Goal: Transaction & Acquisition: Subscribe to service/newsletter

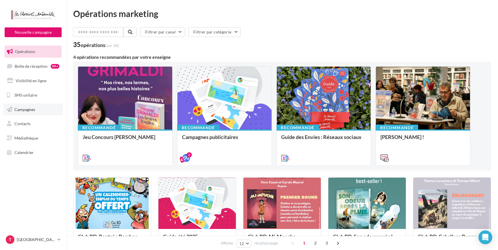
click at [23, 107] on span "Campagnes" at bounding box center [24, 109] width 21 height 5
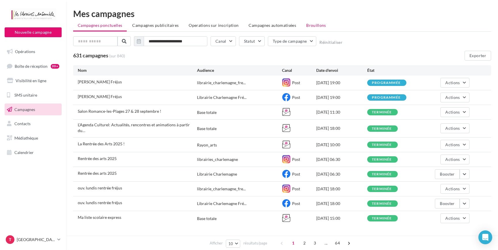
click at [303, 22] on li "Brouillons" at bounding box center [316, 25] width 29 height 10
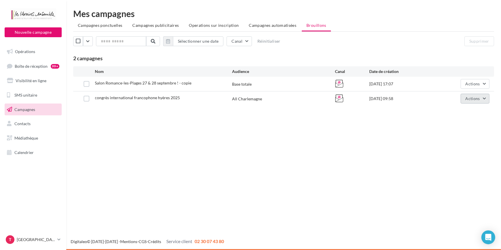
click at [482, 97] on button "Actions" at bounding box center [474, 99] width 29 height 10
click at [456, 110] on button "Editer" at bounding box center [461, 112] width 58 height 15
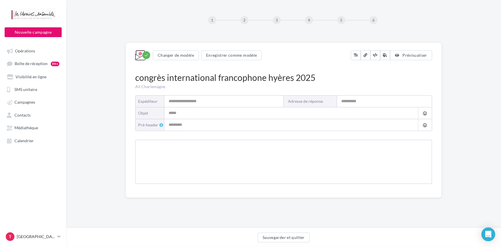
type input "**********"
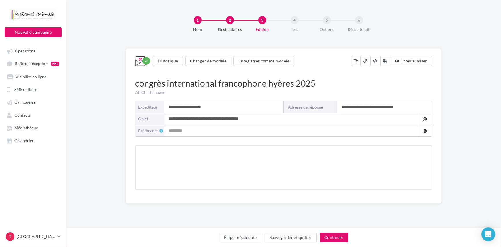
type input "**********"
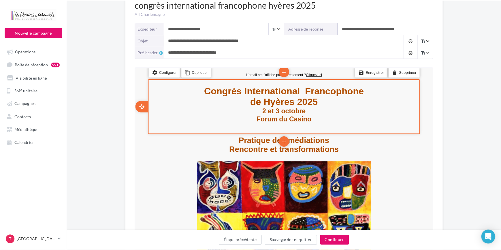
scroll to position [26, 0]
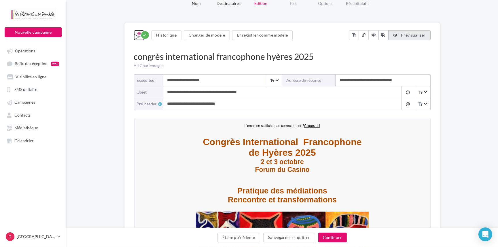
click at [412, 34] on span "Prévisualiser" at bounding box center [413, 35] width 25 height 5
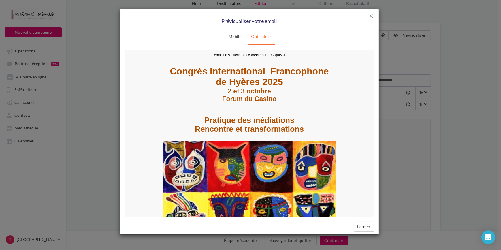
scroll to position [0, 0]
click at [234, 80] on strong "Congrès International Francophone de Hyères 2025" at bounding box center [248, 76] width 159 height 21
click at [242, 125] on strong "Rencontre et transformations" at bounding box center [248, 128] width 109 height 9
click at [253, 154] on img at bounding box center [249, 192] width 173 height 102
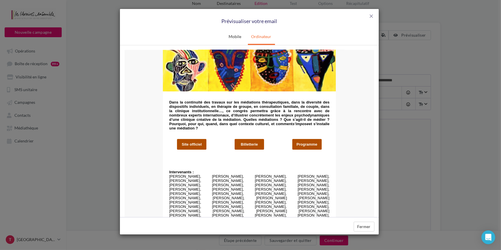
scroll to position [157, 0]
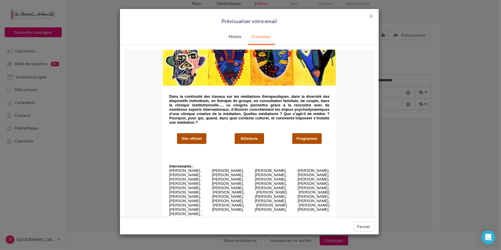
click at [192, 138] on link "Site officiel" at bounding box center [191, 138] width 29 height 4
click at [252, 137] on link "Billetterie" at bounding box center [249, 138] width 29 height 4
click at [299, 137] on link "Programme" at bounding box center [306, 138] width 29 height 4
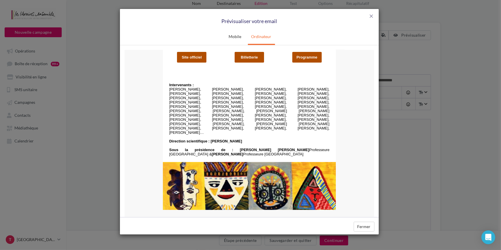
scroll to position [241, 0]
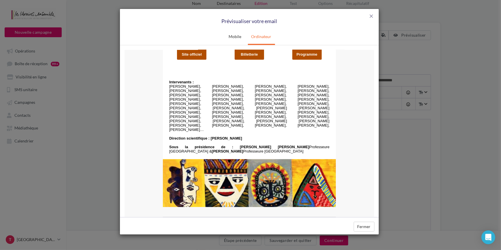
drag, startPoint x: 278, startPoint y: 155, endPoint x: 271, endPoint y: 135, distance: 20.8
click at [278, 159] on img at bounding box center [249, 183] width 173 height 48
click at [368, 225] on button "Fermer" at bounding box center [364, 227] width 21 height 10
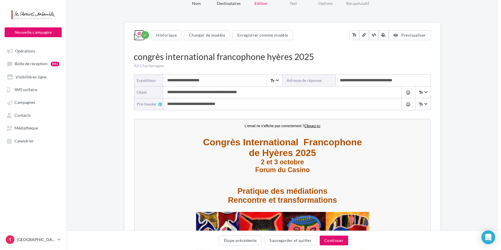
scroll to position [0, 0]
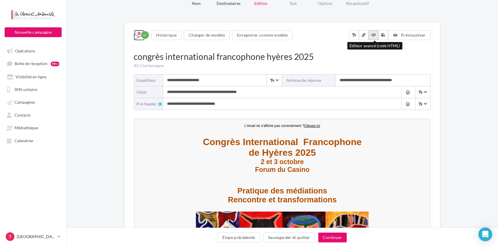
click at [375, 37] on button at bounding box center [374, 35] width 10 height 10
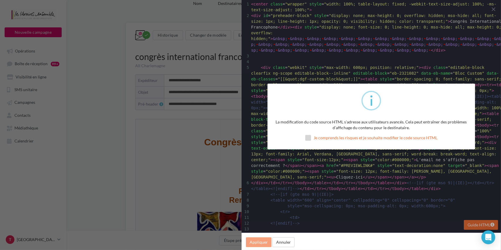
click at [308, 139] on label "Je comprends les risques et je souhaite modifier le code source HTML" at bounding box center [371, 138] width 132 height 6
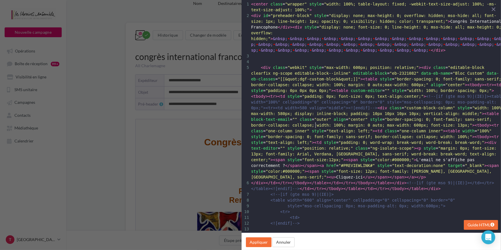
click at [315, 134] on span ""border-spacing: 0; font-family: sans-serif; border-collapse: collapse; width: …" at bounding box center [369, 136] width 206 height 5
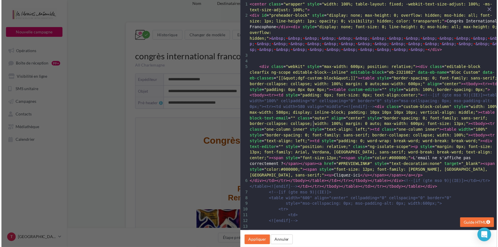
scroll to position [0, 0]
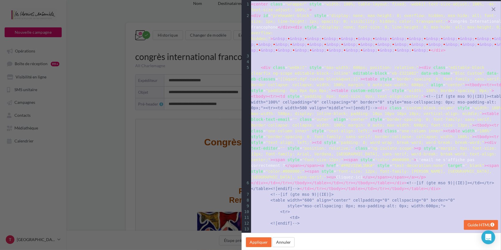
type textarea "**********"
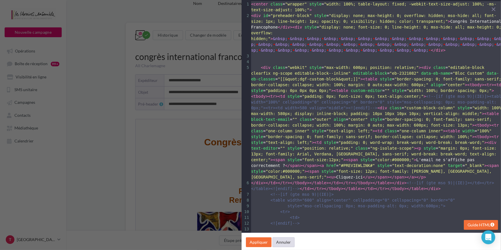
click at [288, 242] on button "Annuler" at bounding box center [283, 242] width 22 height 10
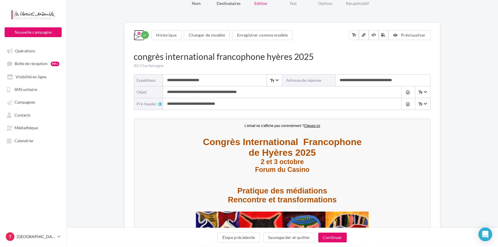
click at [336, 235] on button "Continuer" at bounding box center [332, 238] width 29 height 10
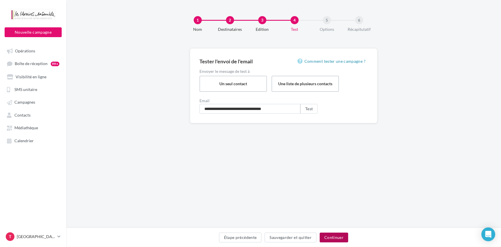
click at [332, 238] on button "Continuer" at bounding box center [334, 238] width 29 height 10
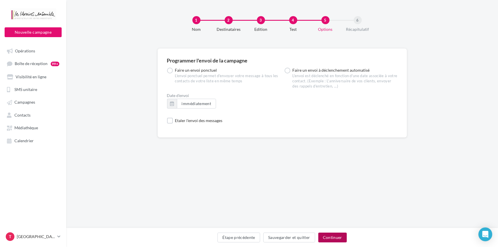
click at [339, 236] on button "Continuer" at bounding box center [332, 238] width 29 height 10
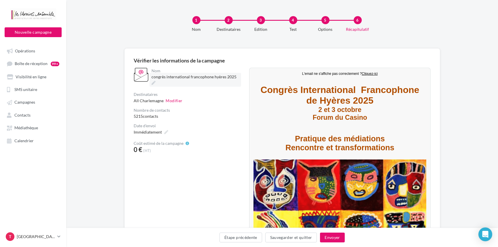
click at [183, 75] on span "congrès international francophone hyères 2025" at bounding box center [194, 76] width 85 height 5
click at [183, 75] on input "**********" at bounding box center [177, 78] width 51 height 10
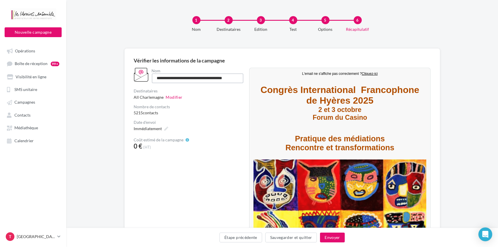
click at [190, 77] on input "**********" at bounding box center [198, 78] width 92 height 10
type input "**********"
click at [169, 98] on button "Modifier" at bounding box center [174, 101] width 17 height 6
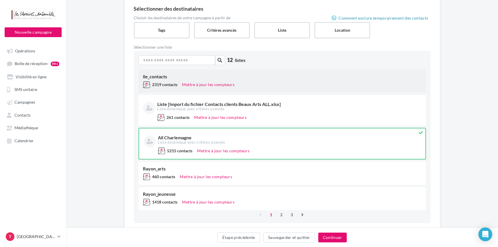
scroll to position [52, 0]
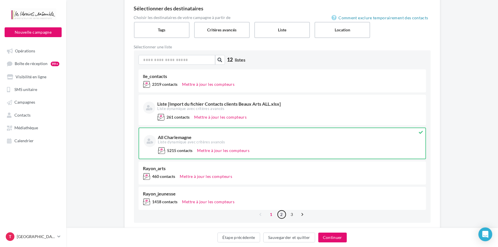
click at [281, 216] on link "2" at bounding box center [281, 214] width 9 height 9
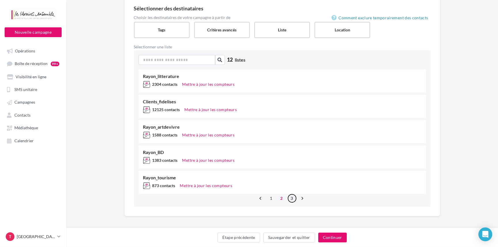
click at [291, 199] on link "3" at bounding box center [292, 198] width 9 height 9
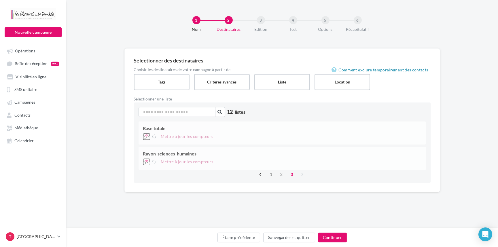
scroll to position [0, 0]
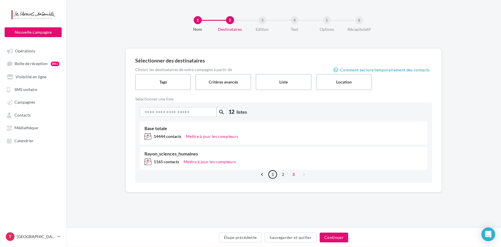
click at [272, 175] on link "1" at bounding box center [272, 174] width 9 height 9
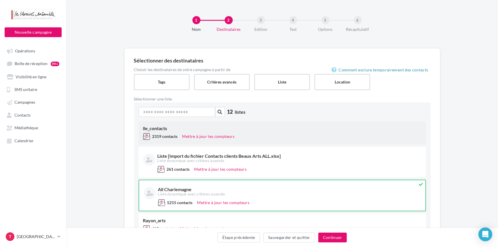
click at [257, 133] on div "2319 contacts Mettre à jour les compteurs" at bounding box center [282, 137] width 278 height 9
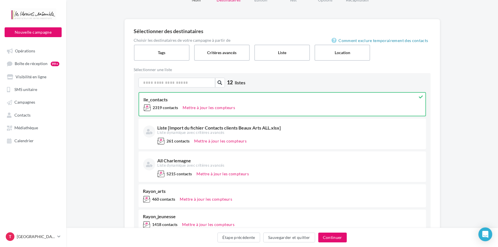
scroll to position [71, 0]
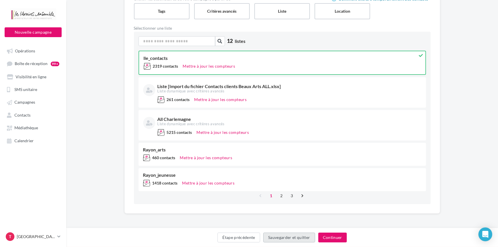
click at [276, 237] on button "Sauvegarder et quitter" at bounding box center [289, 238] width 52 height 10
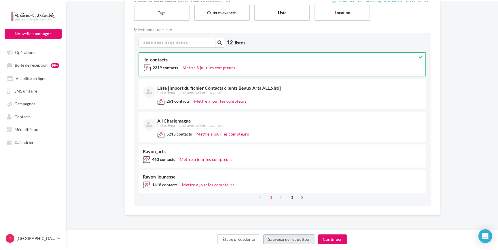
scroll to position [9, 0]
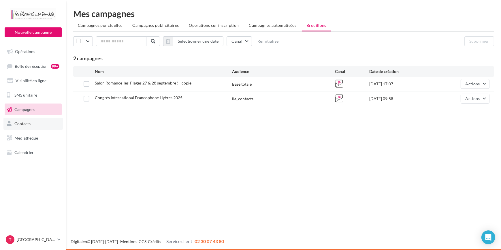
click at [24, 129] on link "Contacts" at bounding box center [32, 124] width 59 height 12
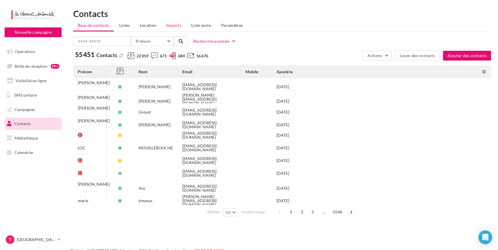
click at [174, 27] on span "Imports" at bounding box center [174, 25] width 15 height 5
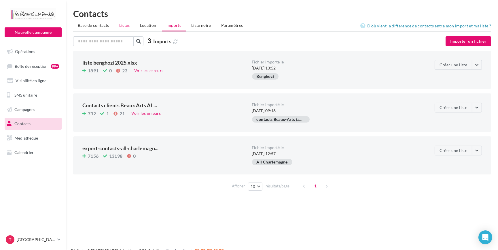
click at [121, 24] on span "Listes" at bounding box center [124, 25] width 11 height 5
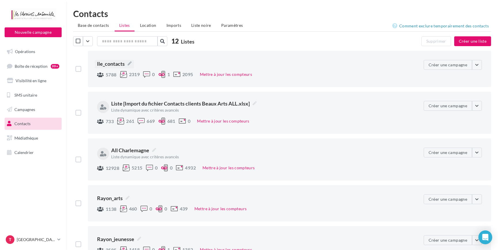
click at [104, 63] on span "lle_contacts" at bounding box center [114, 63] width 35 height 7
click at [0, 0] on textarea "**********" at bounding box center [0, 0] width 0 height 0
click at [295, 23] on ul "Base de contacts Listes Location Imports Liste noire Paramètres" at bounding box center [282, 26] width 418 height 12
click at [179, 25] on span "Imports" at bounding box center [174, 25] width 15 height 5
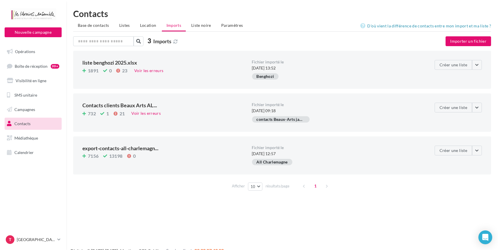
click at [482, 66] on div "liste benghozi 2025.xlsx 1891 0 23 Voir les erreurs Fichier importé le [DATE] 1…" at bounding box center [282, 70] width 418 height 38
click at [460, 66] on button "Créer une liste" at bounding box center [453, 65] width 37 height 10
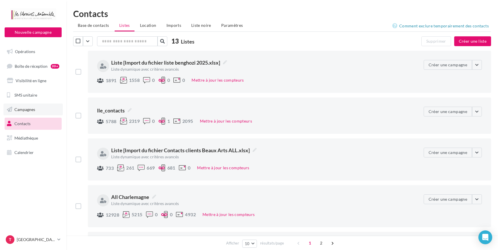
click at [30, 110] on span "Campagnes" at bounding box center [24, 109] width 21 height 5
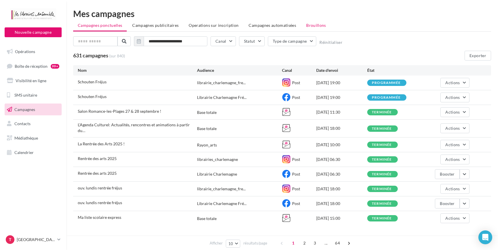
click at [308, 23] on span "Brouillons" at bounding box center [316, 25] width 20 height 5
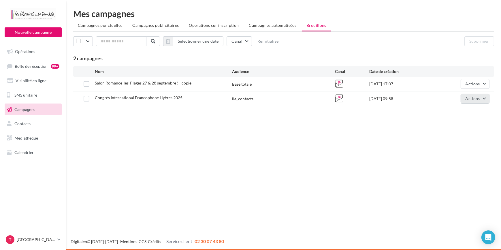
click at [478, 100] on span "Actions" at bounding box center [472, 98] width 14 height 5
click at [462, 111] on button "Editer" at bounding box center [461, 112] width 58 height 15
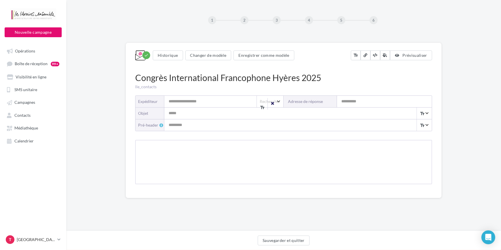
type input "**********"
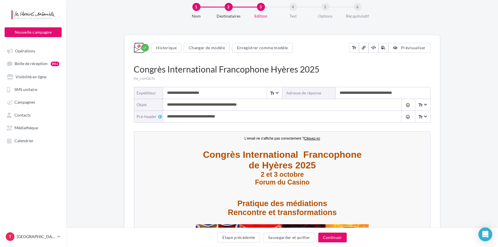
scroll to position [26, 0]
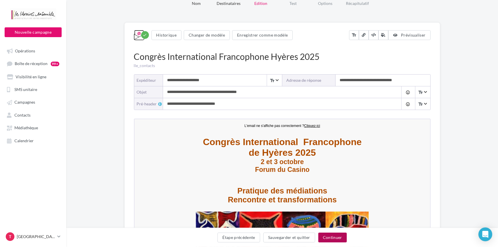
click at [332, 233] on button "Continuer" at bounding box center [332, 238] width 29 height 10
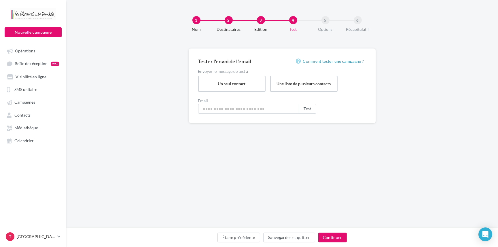
type input "**********"
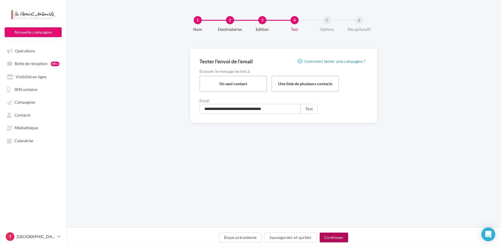
click at [334, 237] on button "Continuer" at bounding box center [334, 238] width 29 height 10
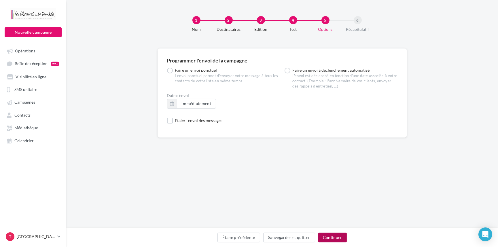
click at [328, 234] on button "Continuer" at bounding box center [332, 238] width 29 height 10
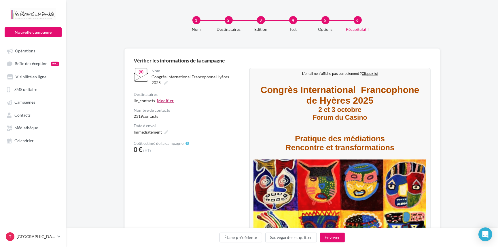
click at [170, 101] on button "Modifier" at bounding box center [165, 101] width 17 height 6
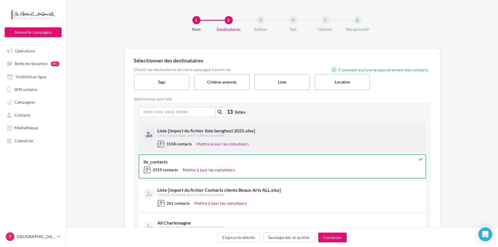
click at [263, 135] on div "Liste dynamique avec critères avancés" at bounding box center [289, 135] width 263 height 5
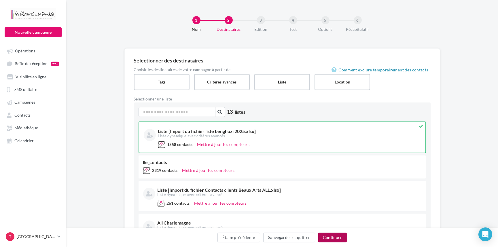
click at [331, 238] on button "Continuer" at bounding box center [332, 238] width 29 height 10
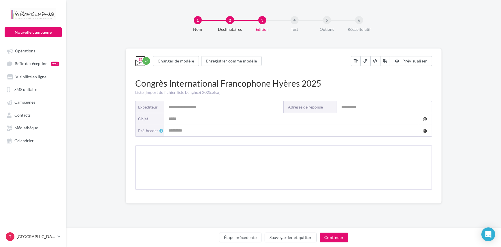
type input "**********"
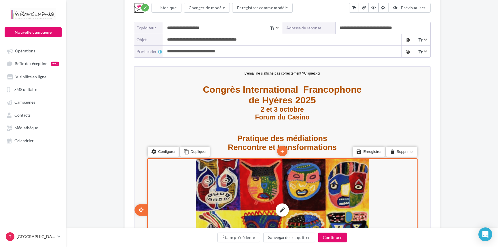
scroll to position [78, 0]
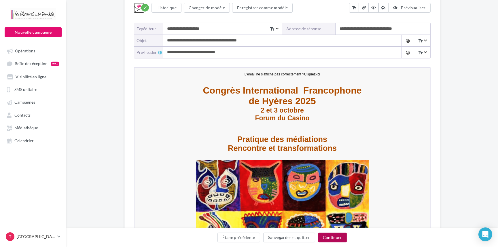
click at [332, 237] on button "Continuer" at bounding box center [332, 238] width 29 height 10
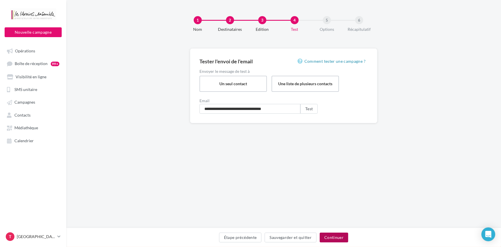
click at [332, 237] on button "Continuer" at bounding box center [334, 238] width 29 height 10
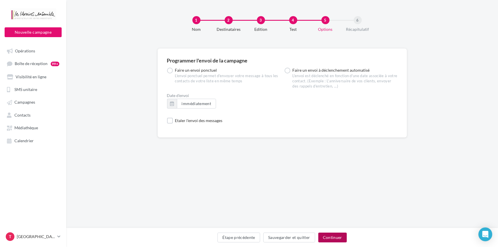
click at [332, 237] on button "Continuer" at bounding box center [332, 238] width 29 height 10
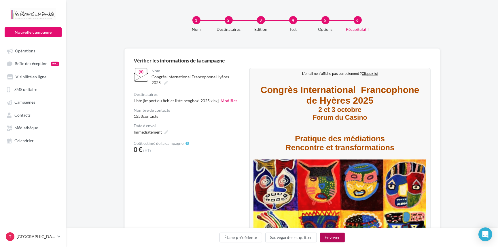
click at [332, 238] on button "Envoyer" at bounding box center [332, 238] width 24 height 10
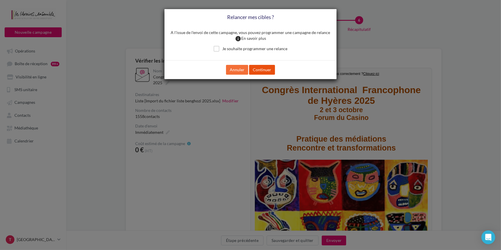
click at [264, 67] on button "Continuer" at bounding box center [262, 70] width 26 height 10
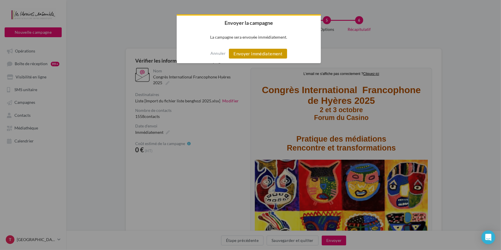
click at [275, 51] on button "Envoyer immédiatement" at bounding box center [258, 54] width 58 height 10
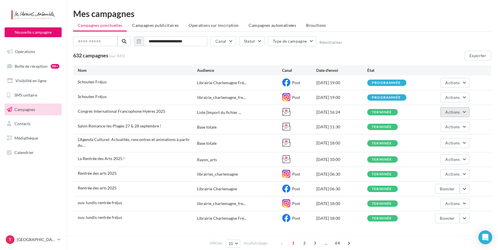
click at [469, 112] on button "Actions" at bounding box center [455, 112] width 29 height 10
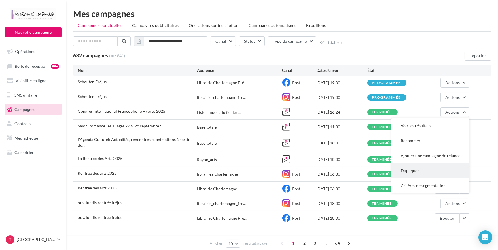
click at [418, 173] on button "Dupliquer" at bounding box center [431, 170] width 78 height 15
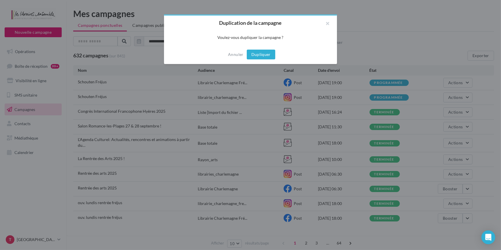
click at [267, 56] on button "Dupliquer" at bounding box center [261, 55] width 29 height 10
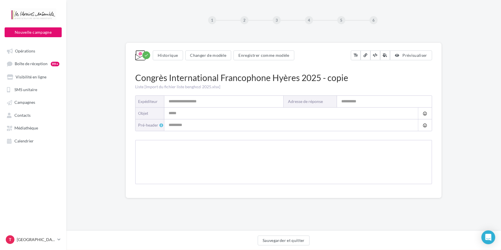
type input "**********"
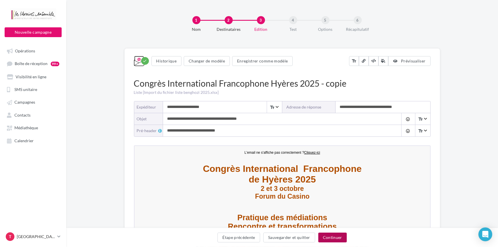
click at [336, 239] on button "Continuer" at bounding box center [332, 238] width 29 height 10
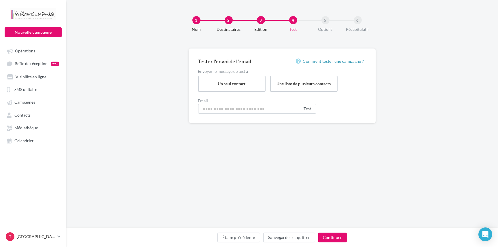
type input "**********"
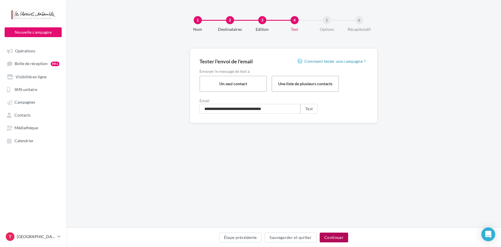
click at [336, 239] on button "Continuer" at bounding box center [334, 238] width 29 height 10
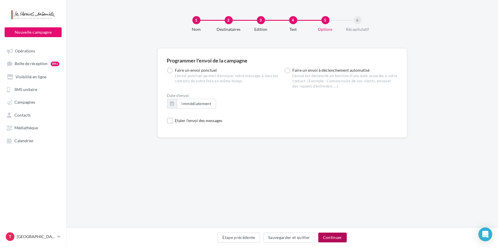
click at [335, 239] on button "Continuer" at bounding box center [332, 238] width 29 height 10
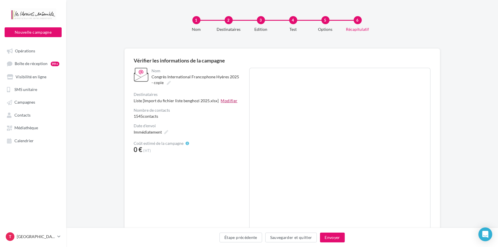
click at [232, 100] on button "Modifier" at bounding box center [229, 101] width 17 height 6
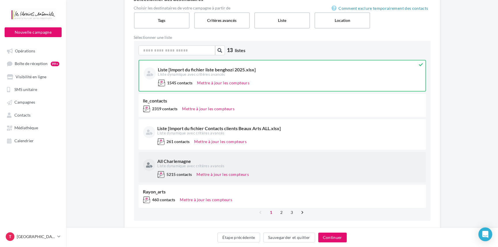
scroll to position [78, 0]
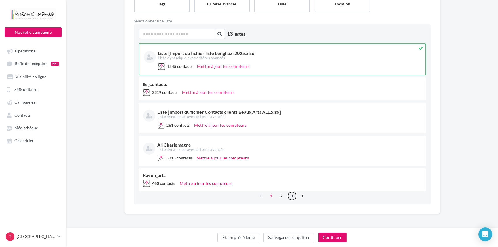
click at [293, 196] on link "3" at bounding box center [292, 196] width 9 height 9
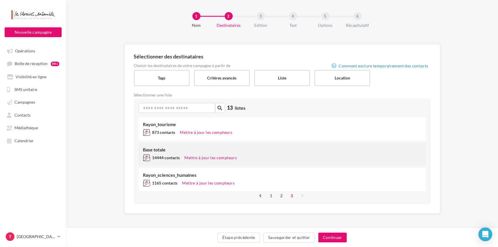
click at [259, 156] on div "14444 contacts Mettre à jour les compteurs" at bounding box center [282, 158] width 278 height 9
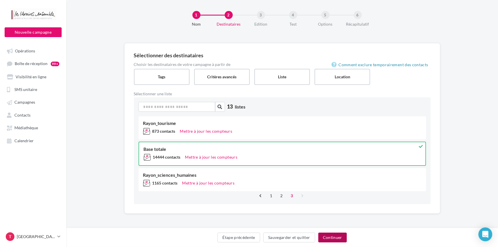
click at [339, 239] on button "Continuer" at bounding box center [332, 238] width 29 height 10
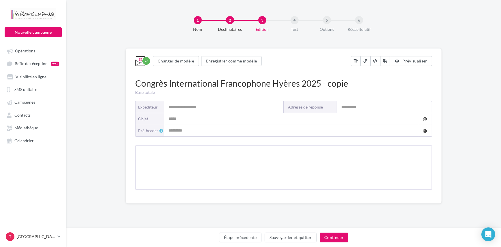
type input "**********"
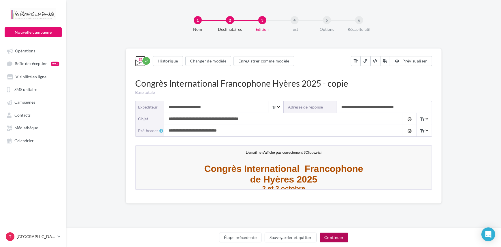
click at [339, 239] on button "Continuer" at bounding box center [334, 238] width 29 height 10
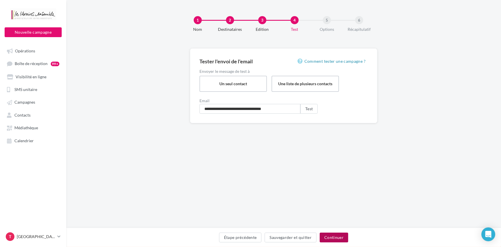
click at [339, 239] on button "Continuer" at bounding box center [334, 238] width 29 height 10
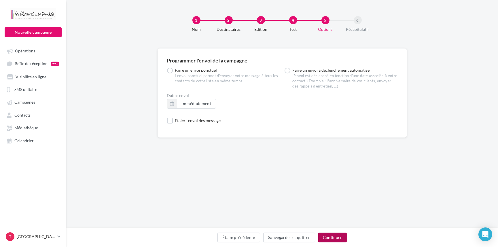
click at [339, 239] on button "Continuer" at bounding box center [332, 238] width 29 height 10
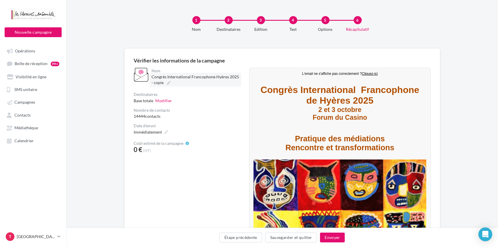
click at [167, 83] on icon at bounding box center [169, 83] width 4 height 4
click at [167, 83] on input "**********" at bounding box center [177, 78] width 51 height 10
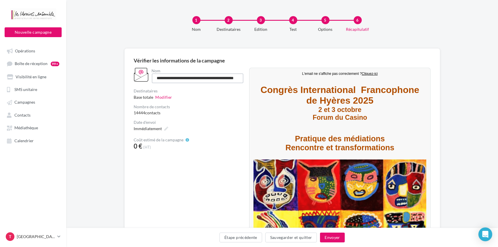
click at [206, 81] on input "**********" at bounding box center [198, 78] width 92 height 10
type input "**********"
drag, startPoint x: 455, startPoint y: 86, endPoint x: 448, endPoint y: 81, distance: 8.5
click at [455, 86] on div "**********" at bounding box center [282, 158] width 432 height 220
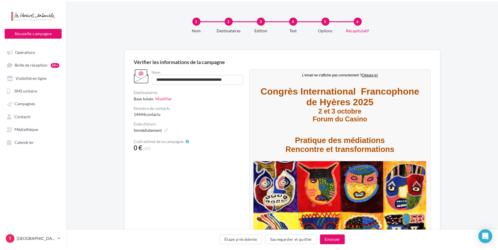
scroll to position [0, 0]
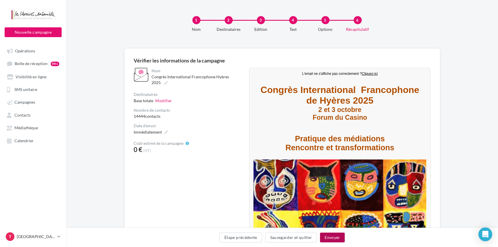
click at [339, 238] on button "Envoyer" at bounding box center [332, 238] width 24 height 10
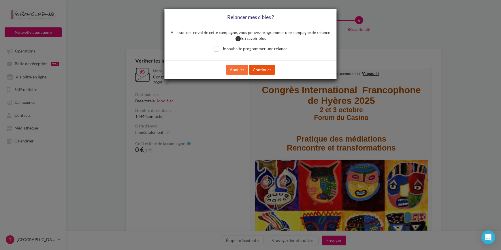
click at [264, 68] on button "Continuer" at bounding box center [262, 70] width 26 height 10
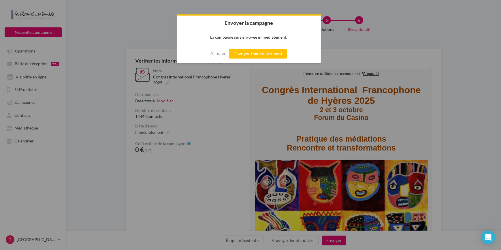
click at [253, 45] on div "Annuler Envoyer immédiatement" at bounding box center [249, 53] width 144 height 19
click at [250, 52] on button "Envoyer immédiatement" at bounding box center [258, 54] width 58 height 10
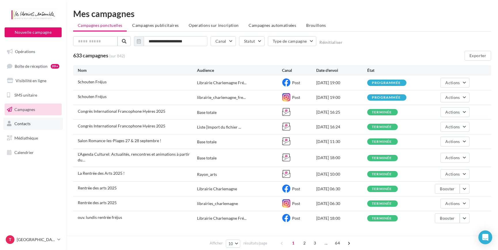
click at [30, 121] on link "Contacts" at bounding box center [32, 124] width 59 height 12
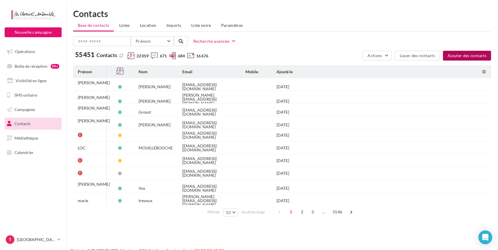
click at [467, 52] on button "Ajouter des contacts" at bounding box center [467, 56] width 48 height 10
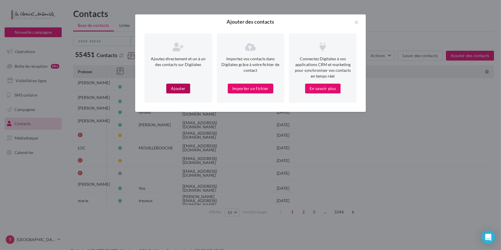
click at [180, 87] on button "Ajouter" at bounding box center [178, 89] width 24 height 10
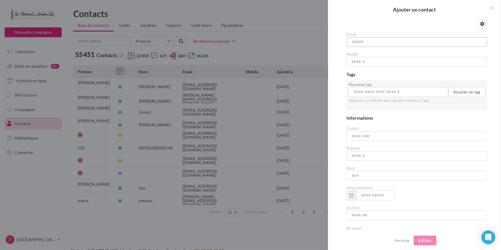
click at [386, 43] on input "text" at bounding box center [416, 42] width 141 height 10
paste input "**********"
type input "**********"
click at [384, 93] on input "Nouveau tag" at bounding box center [398, 92] width 99 height 10
click at [380, 106] on button "Benghozi" at bounding box center [398, 106] width 99 height 15
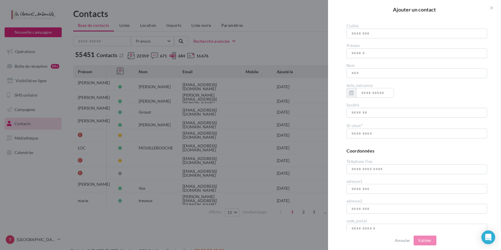
scroll to position [105, 0]
click at [386, 132] on input "text" at bounding box center [416, 133] width 141 height 10
type input "*****"
click at [400, 112] on input "text" at bounding box center [416, 112] width 141 height 10
click at [410, 152] on div "Coordonnées" at bounding box center [416, 150] width 141 height 7
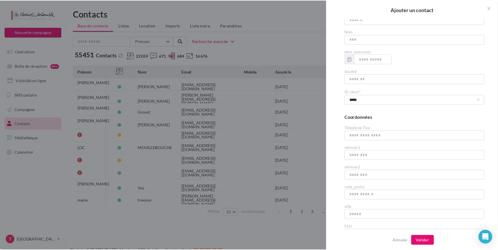
scroll to position [183, 0]
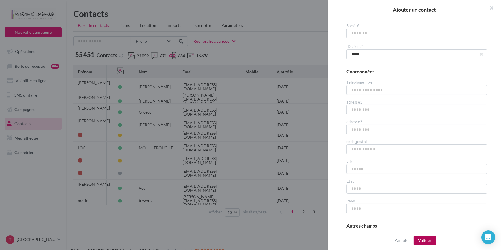
click at [422, 239] on button "Valider" at bounding box center [424, 240] width 23 height 10
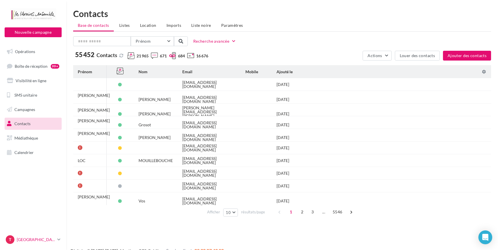
click at [58, 239] on icon at bounding box center [58, 239] width 3 height 5
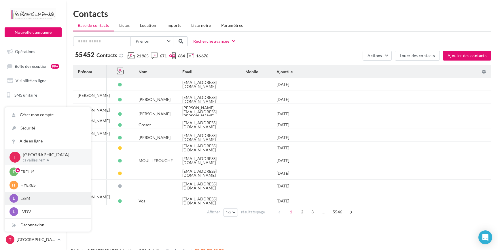
click at [31, 198] on p "LSSM" at bounding box center [51, 198] width 63 height 6
